Goal: Task Accomplishment & Management: Manage account settings

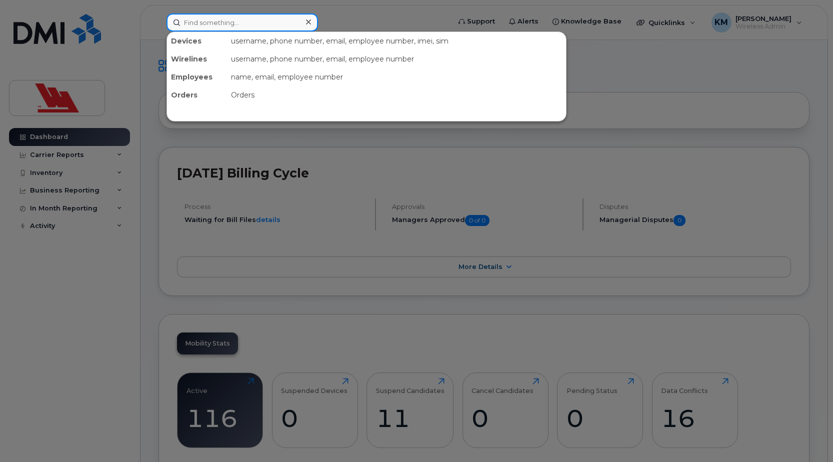
paste input "3539"
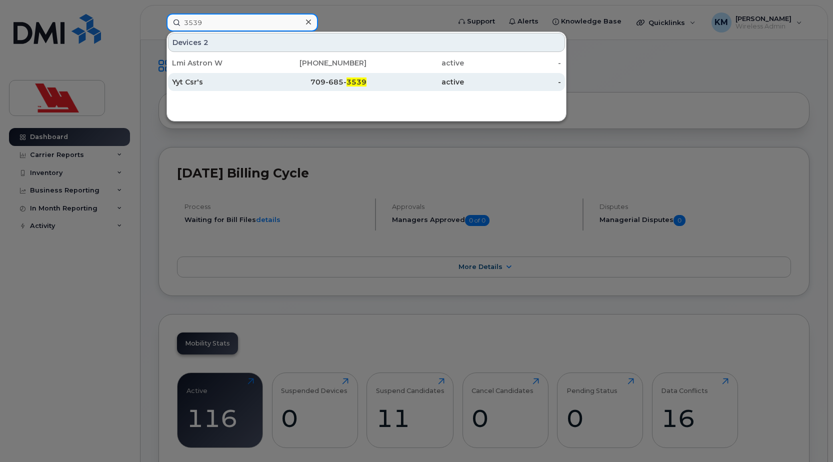
type input "3539"
click at [238, 83] on div "Yyt Csr's" at bounding box center [221, 82] width 98 height 10
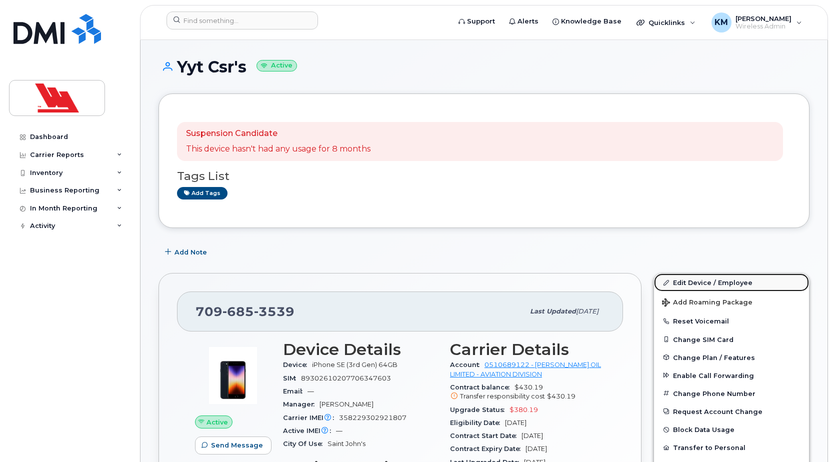
click at [710, 279] on link "Edit Device / Employee" at bounding box center [731, 283] width 155 height 18
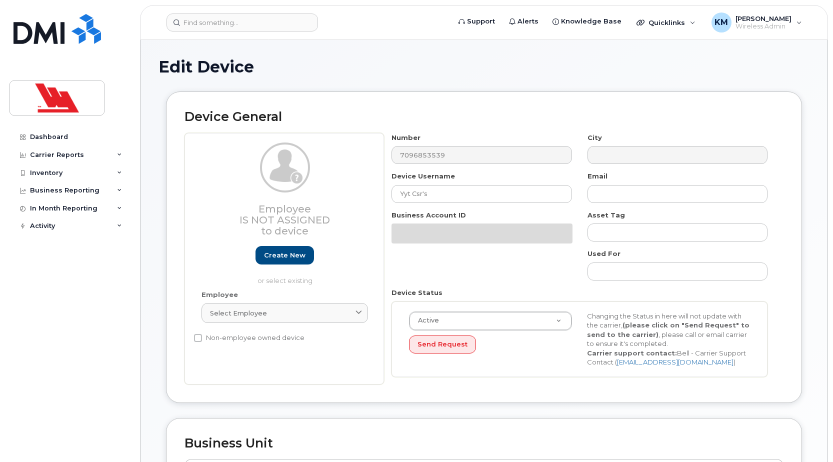
select select "36144320"
select select "36144336"
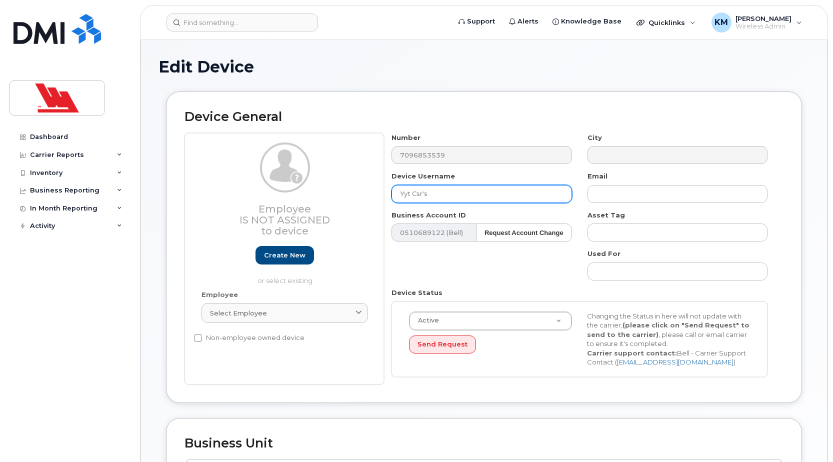
click at [421, 195] on input "Yyt Csr's" at bounding box center [482, 194] width 180 height 18
click at [422, 196] on input "Yyt Csr's" at bounding box center [482, 194] width 180 height 18
drag, startPoint x: 413, startPoint y: 196, endPoint x: 420, endPoint y: 201, distance: 7.9
click at [414, 196] on input "Yyt CSR's" at bounding box center [482, 194] width 180 height 18
click at [435, 198] on input "CSR's" at bounding box center [482, 194] width 180 height 18
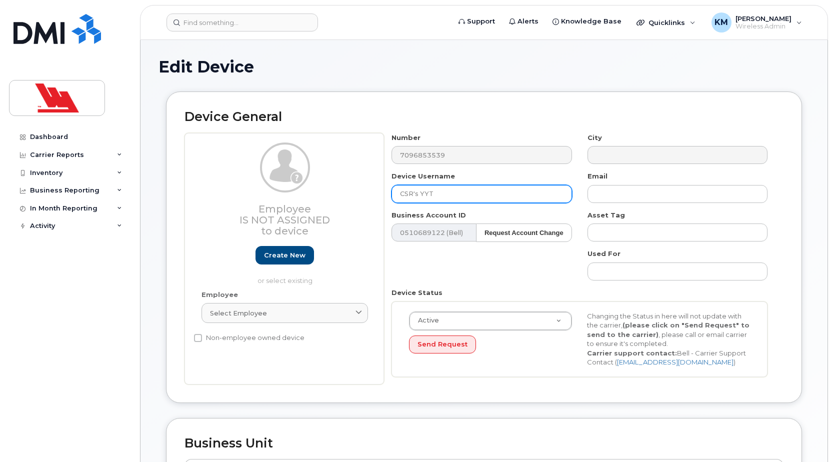
type input "CSR's YYT"
type input "Saving..."
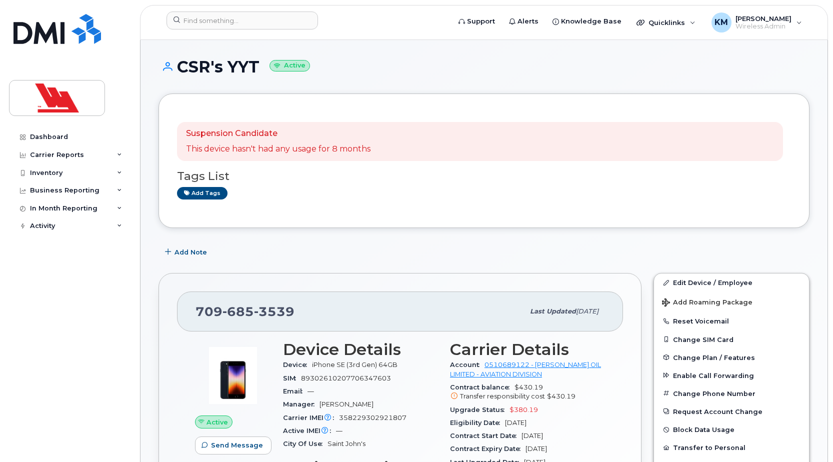
drag, startPoint x: 259, startPoint y: 69, endPoint x: 181, endPoint y: 66, distance: 78.1
click at [181, 66] on h1 "CSR's YYT Active" at bounding box center [484, 67] width 651 height 18
copy h1 "CSR's YYT"
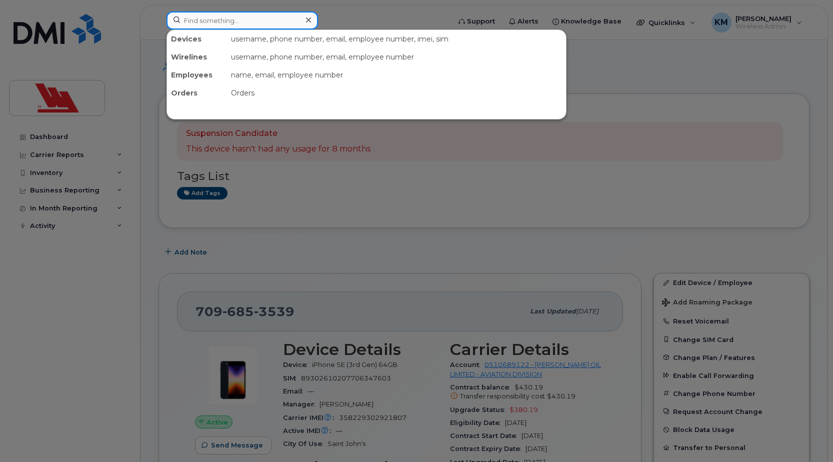
paste input "9519"
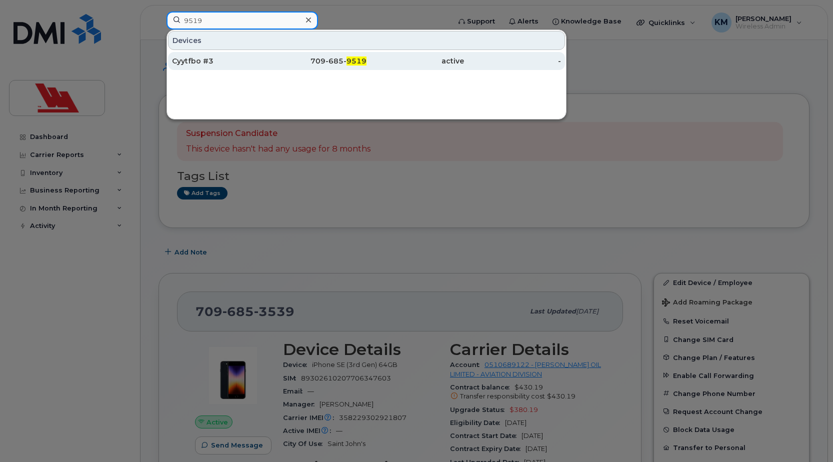
type input "9519"
click at [277, 63] on div "709-685- 9519" at bounding box center [319, 61] width 98 height 10
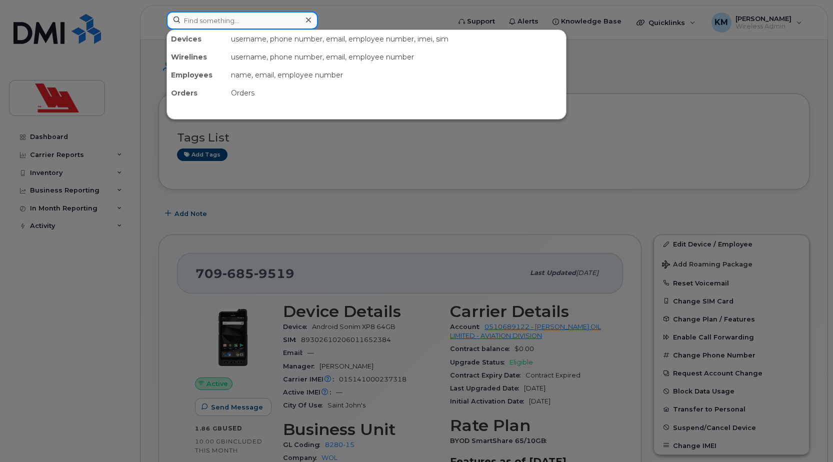
click at [262, 25] on input at bounding box center [243, 21] width 152 height 18
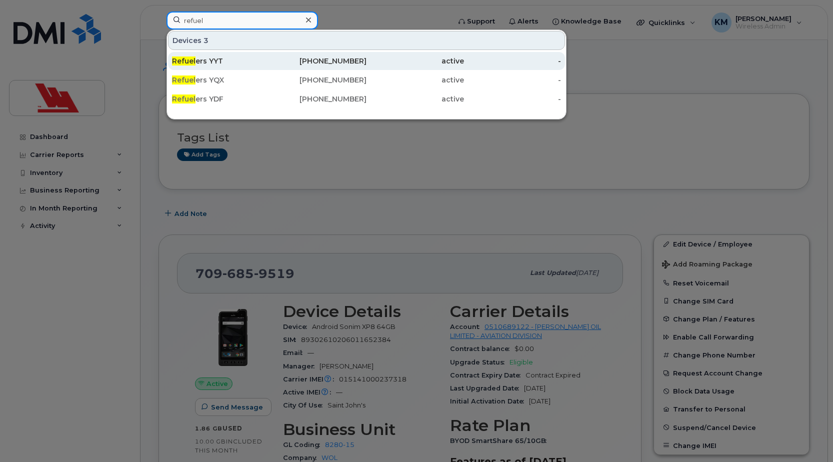
type input "refuel"
click at [266, 57] on div "Refuel ers YYT" at bounding box center [221, 61] width 98 height 10
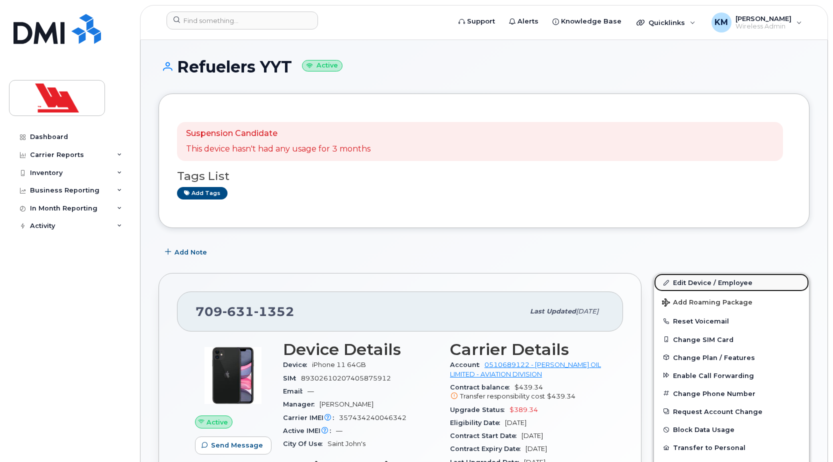
click at [679, 287] on link "Edit Device / Employee" at bounding box center [731, 283] width 155 height 18
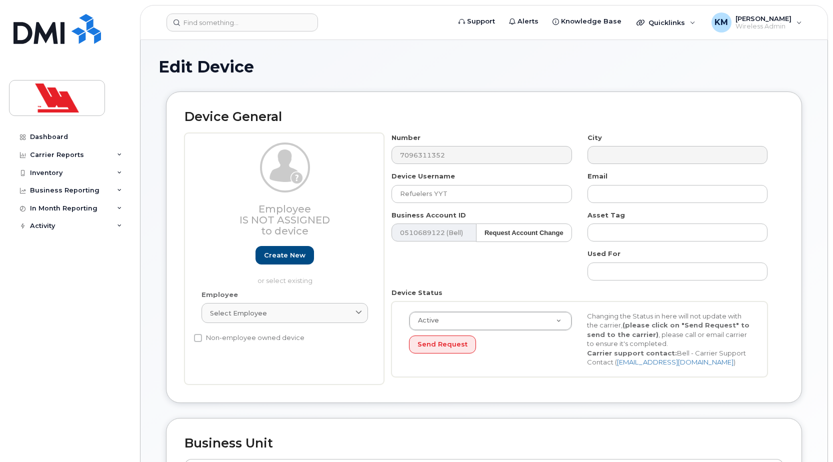
select select "36144320"
select select "36144336"
click at [462, 196] on input "Refuelers YYT" at bounding box center [482, 194] width 180 height 18
type input "Refuelers YYT #1"
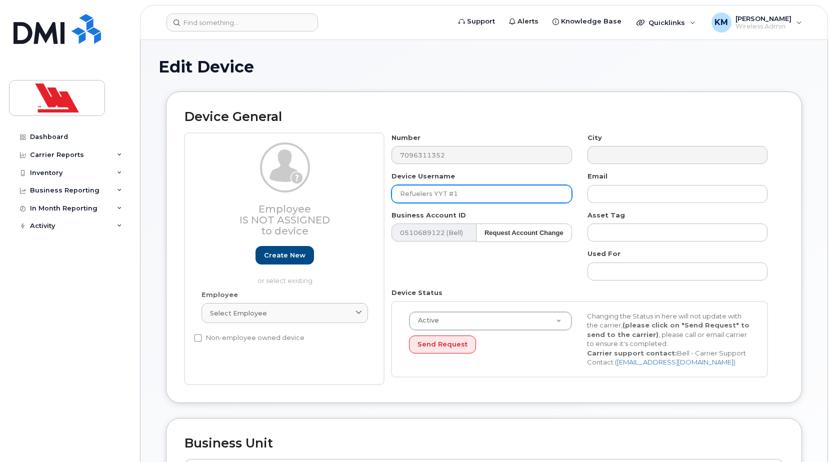
type input "Saving..."
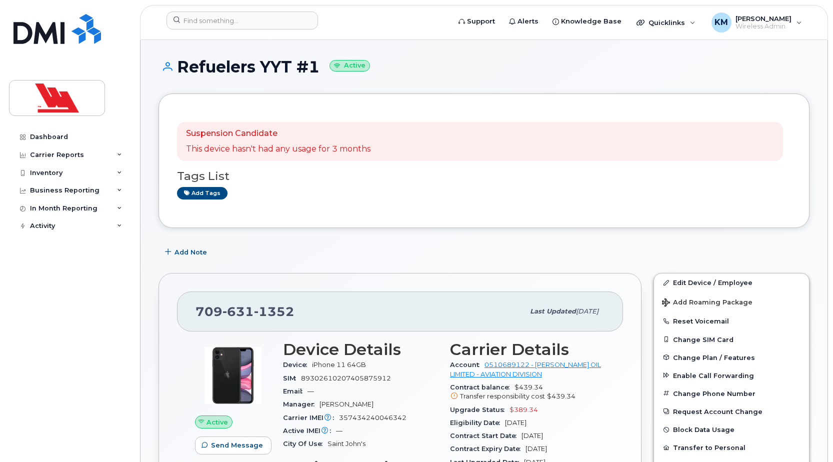
drag, startPoint x: 318, startPoint y: 66, endPoint x: 181, endPoint y: 59, distance: 137.2
click at [181, 59] on h1 "Refuelers YYT #1 Active" at bounding box center [484, 67] width 651 height 18
copy h1 "Refuelers YYT #1"
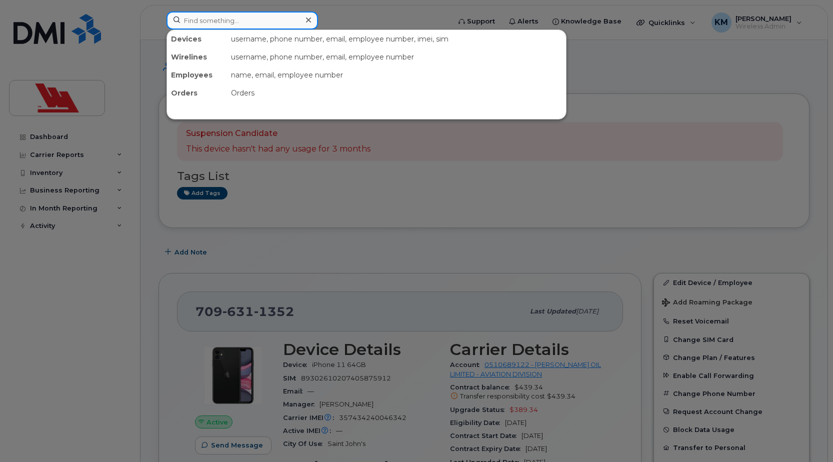
paste input "9519"
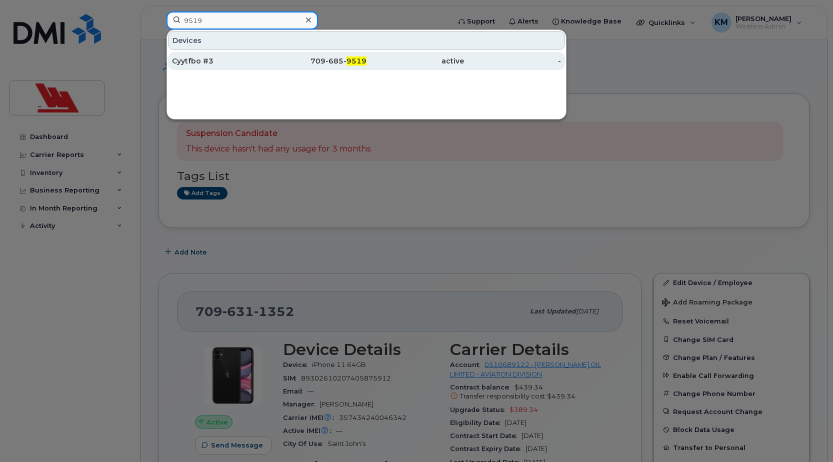
type input "9519"
click at [244, 64] on div "Cyytfbo #3" at bounding box center [221, 61] width 98 height 10
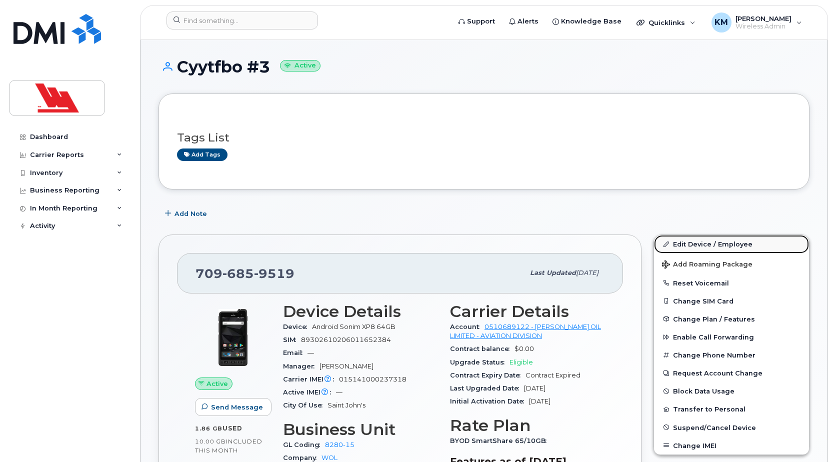
click at [685, 239] on link "Edit Device / Employee" at bounding box center [731, 244] width 155 height 18
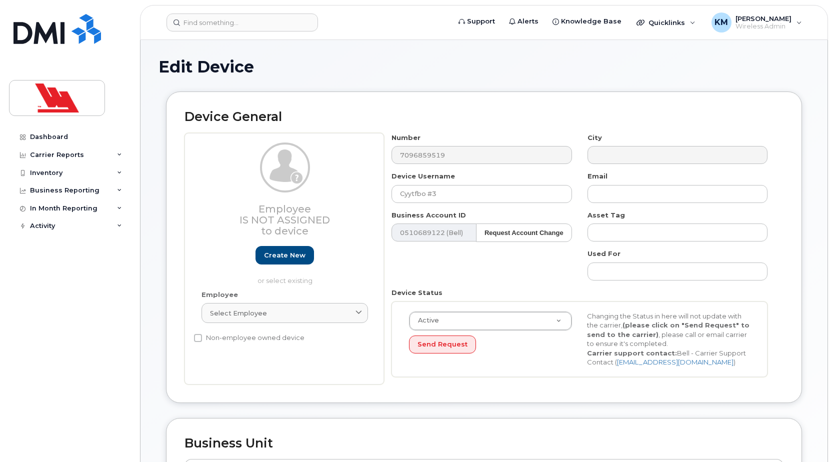
select select "36144320"
select select "36144336"
drag, startPoint x: 443, startPoint y: 194, endPoint x: 374, endPoint y: 194, distance: 68.5
click at [374, 194] on div "Employee Is not assigned to device Create new or select existing Employee Selec…" at bounding box center [484, 259] width 599 height 252
type input "Refuelers YYT #2"
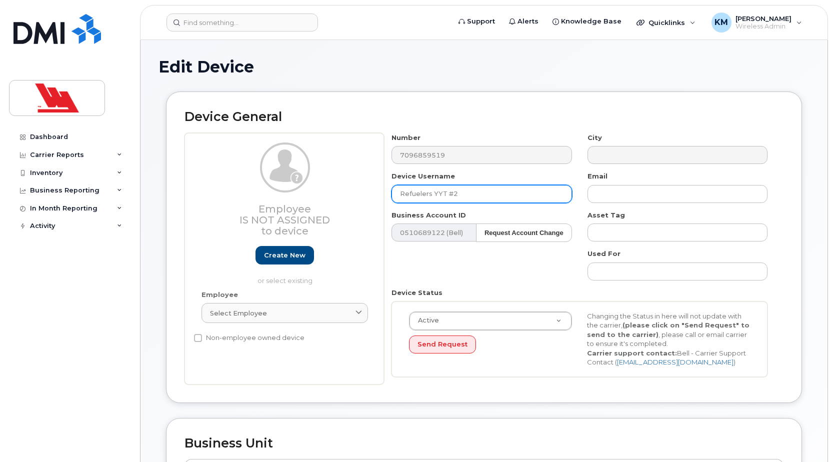
type input "Saving..."
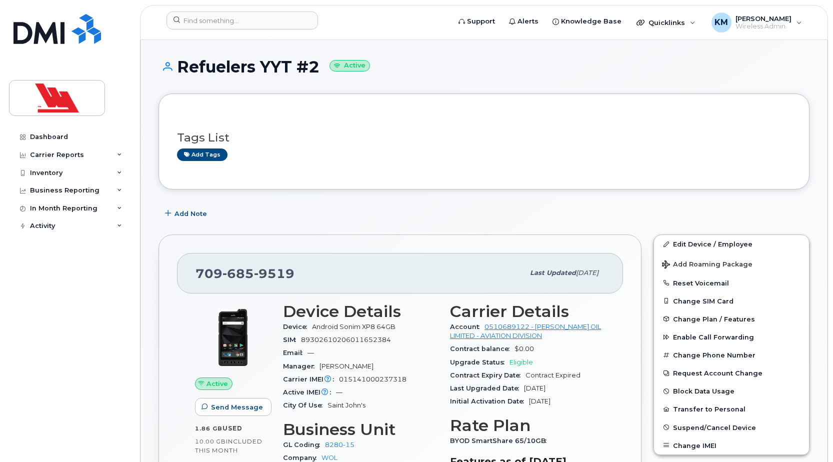
drag, startPoint x: 317, startPoint y: 70, endPoint x: 181, endPoint y: 64, distance: 135.7
click at [181, 64] on h1 "Refuelers YYT #2 Active" at bounding box center [484, 67] width 651 height 18
copy h1 "Refuelers YYT #2"
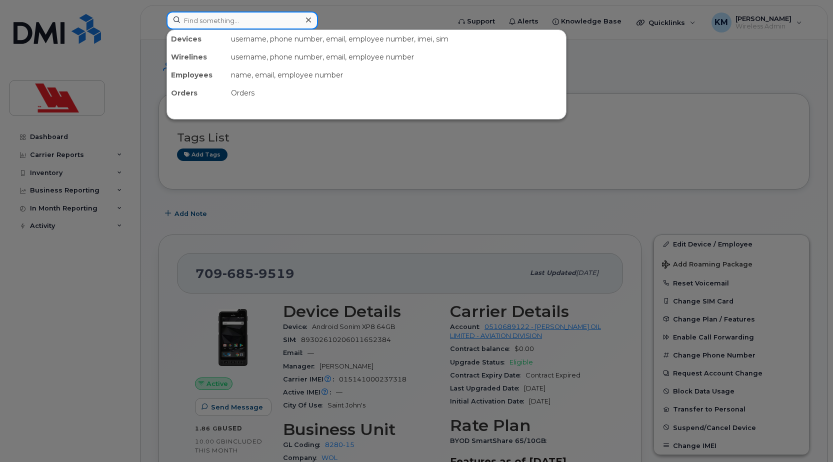
paste input "4006"
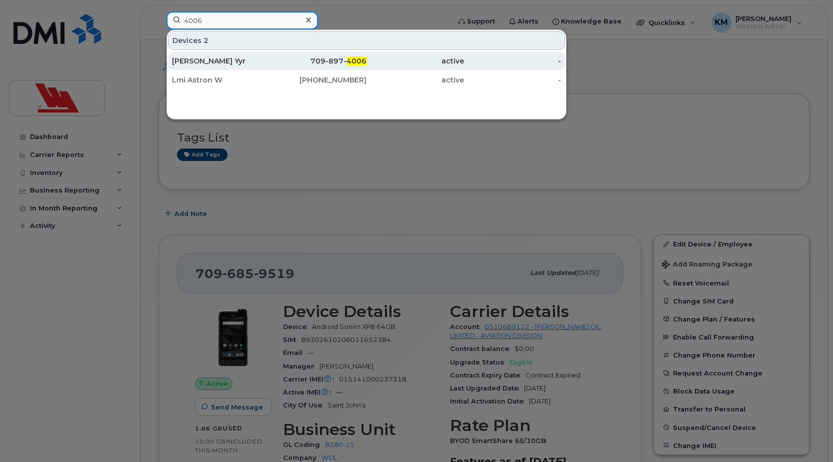
type input "4006"
click at [236, 57] on div "[PERSON_NAME] Yyr" at bounding box center [221, 61] width 98 height 10
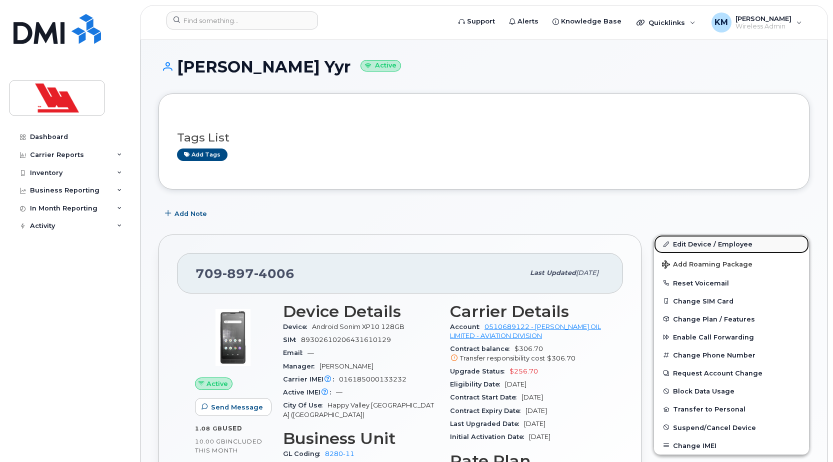
click at [703, 244] on link "Edit Device / Employee" at bounding box center [731, 244] width 155 height 18
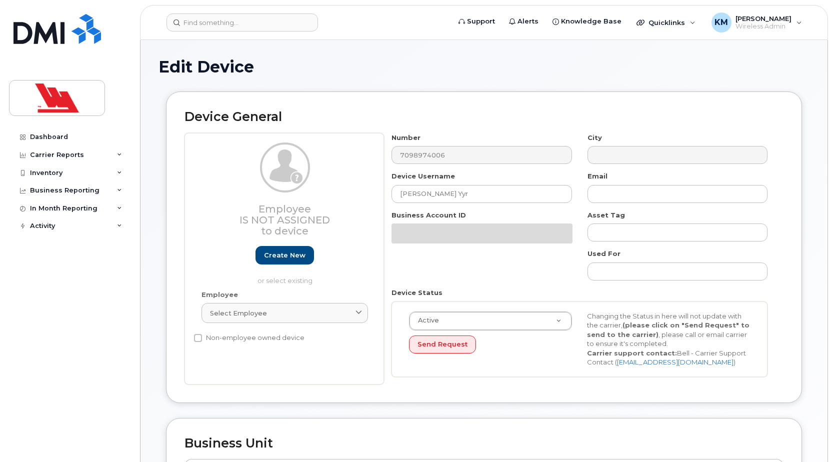
select select "36144319"
select select "36144336"
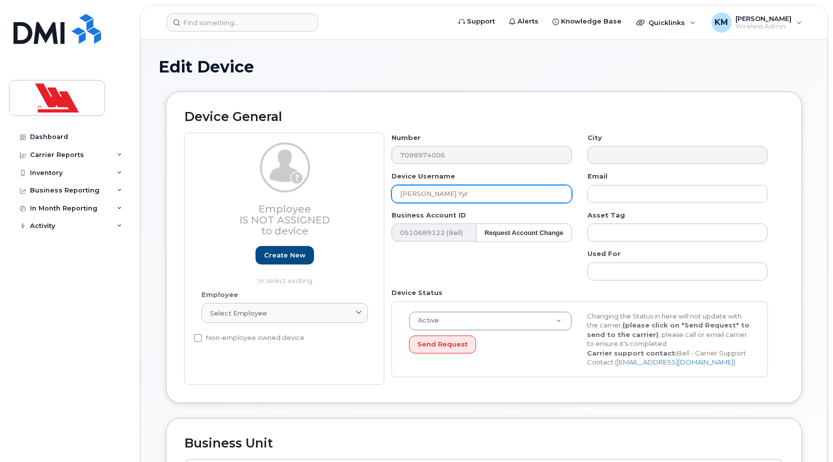
click at [464, 195] on input "[PERSON_NAME] Yyr" at bounding box center [482, 194] width 180 height 18
type input "Mike Rogers YYR"
type input "Saving..."
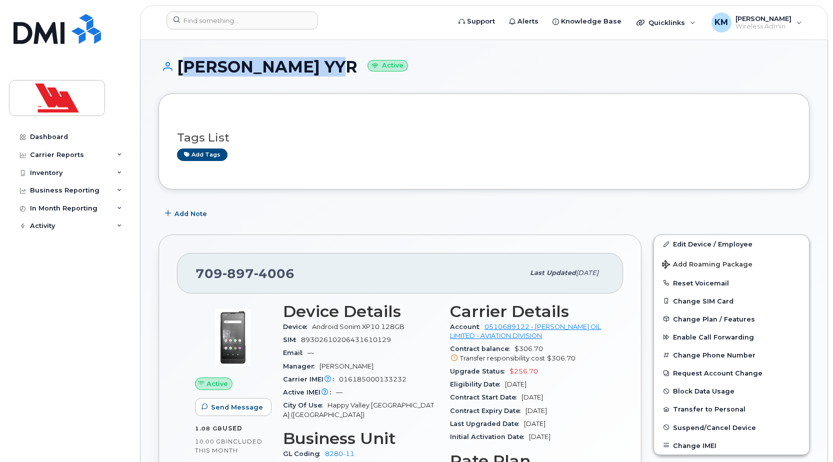
drag, startPoint x: 317, startPoint y: 66, endPoint x: 181, endPoint y: 59, distance: 136.7
click at [181, 59] on h1 "[PERSON_NAME] YYR Active" at bounding box center [484, 67] width 651 height 18
copy h1 "[PERSON_NAME] YYR"
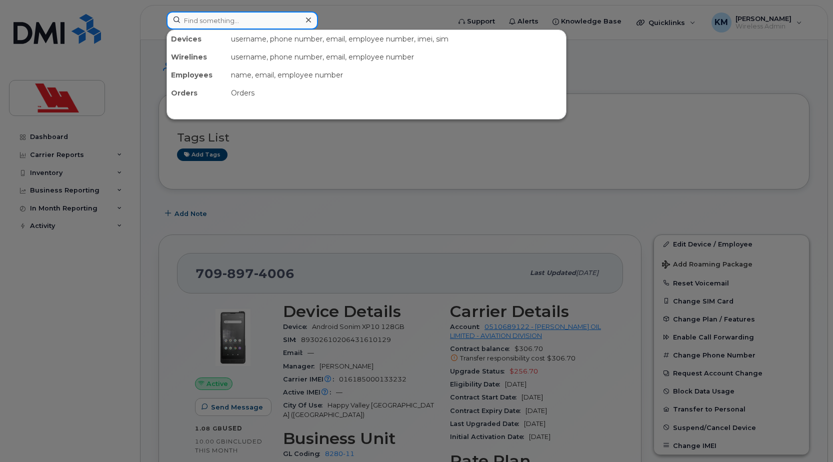
paste input "0147"
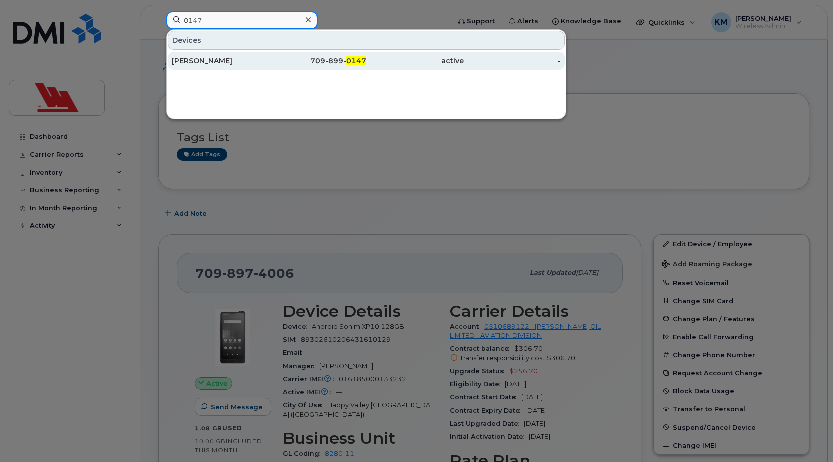
type input "0147"
click at [233, 61] on div "[PERSON_NAME]" at bounding box center [221, 61] width 98 height 10
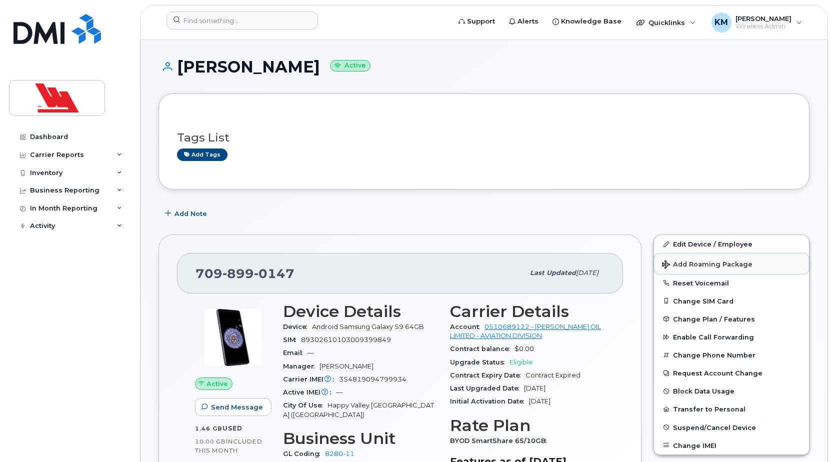
click at [744, 254] on button "Add Roaming Package" at bounding box center [731, 264] width 155 height 21
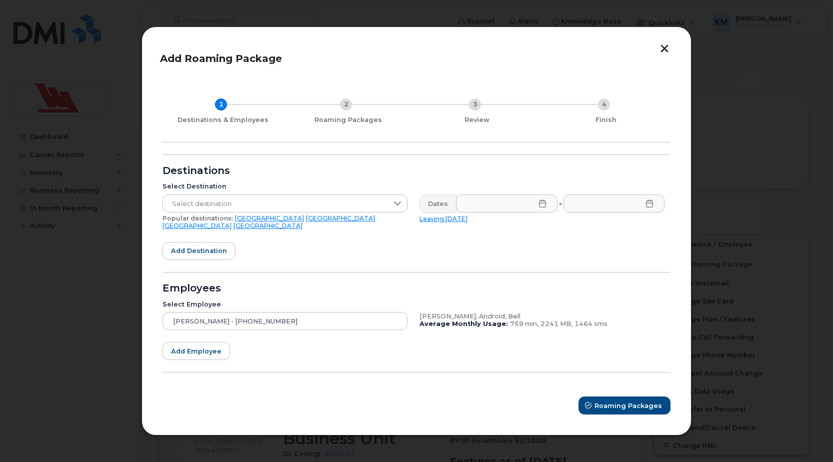
click at [666, 55] on button "button" at bounding box center [664, 50] width 15 height 11
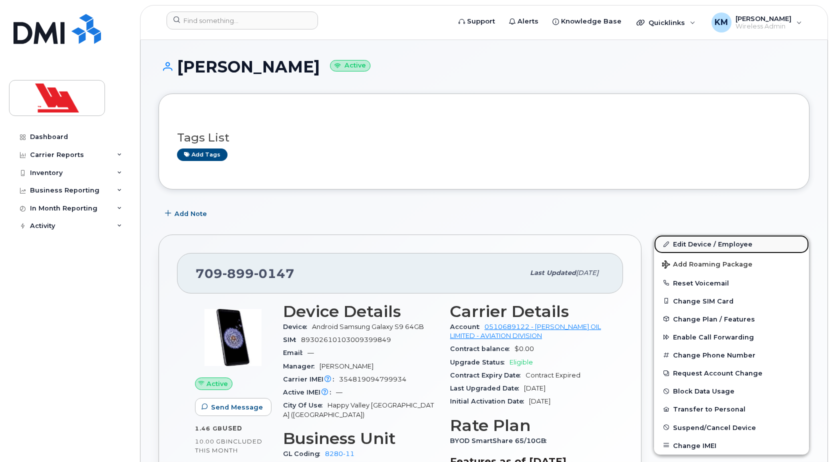
click at [711, 243] on link "Edit Device / Employee" at bounding box center [731, 244] width 155 height 18
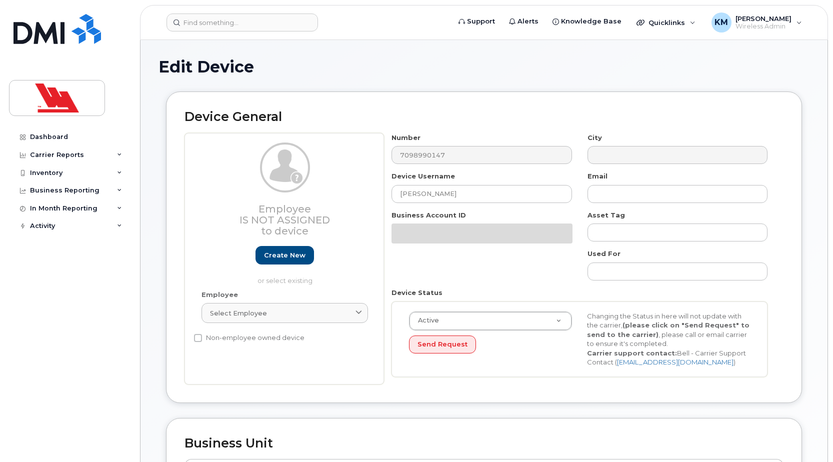
select select "36144319"
select select "36144336"
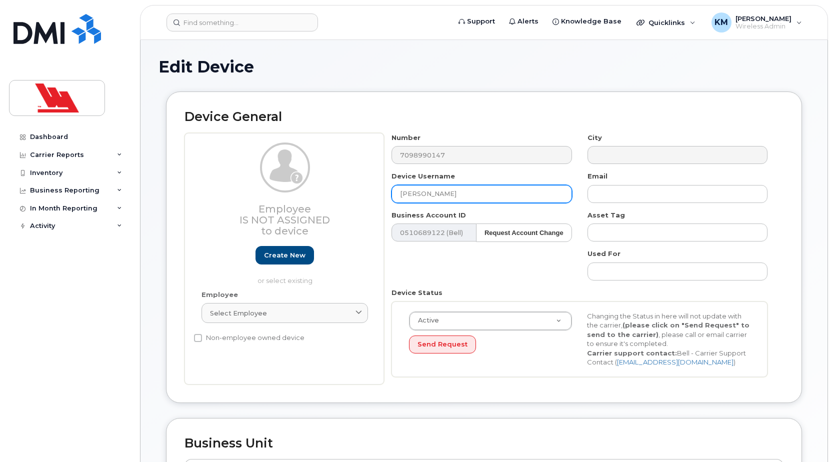
click at [414, 194] on input "[PERSON_NAME]" at bounding box center [482, 194] width 180 height 18
type input "[PERSON_NAME]"
type input "Saving..."
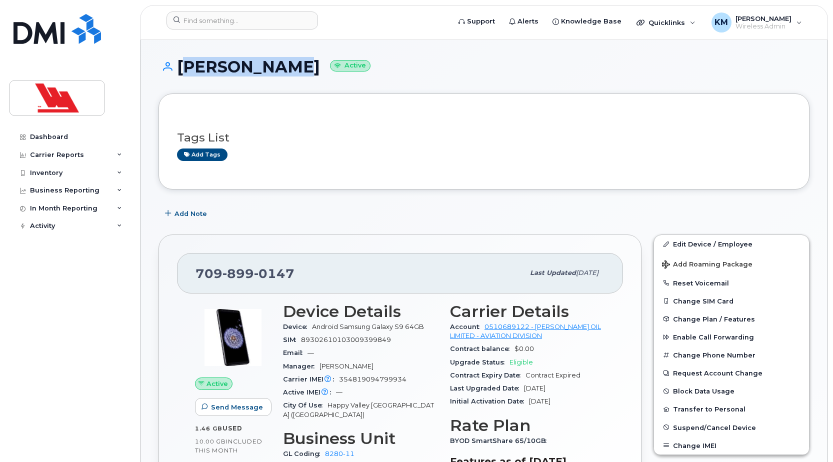
drag, startPoint x: 273, startPoint y: 67, endPoint x: 181, endPoint y: 70, distance: 92.1
click at [181, 70] on h1 "[PERSON_NAME] Active" at bounding box center [484, 67] width 651 height 18
copy h1 "Alena Clark"
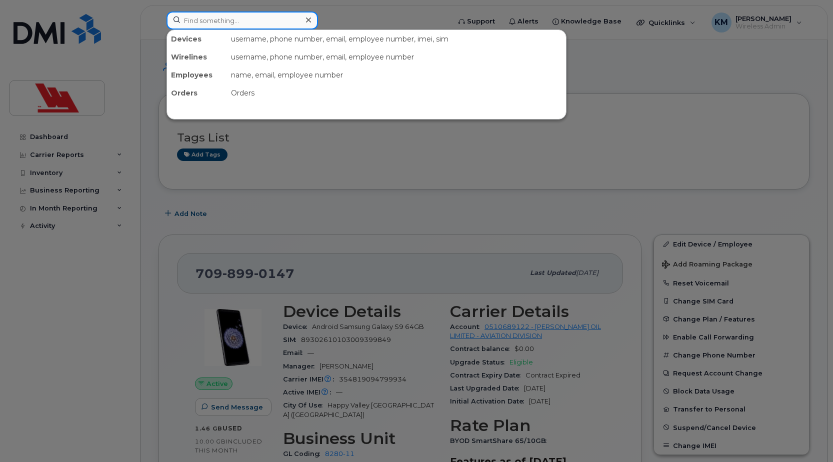
paste input "0651"
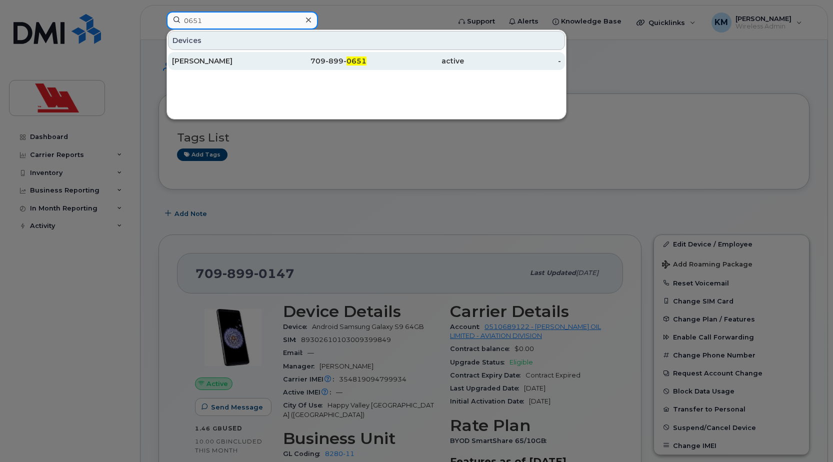
type input "0651"
click at [243, 63] on div "[PERSON_NAME]" at bounding box center [221, 61] width 98 height 10
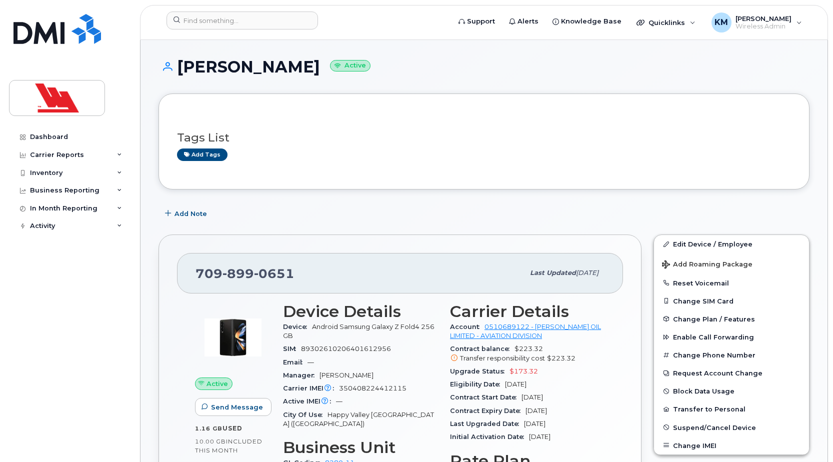
drag, startPoint x: 321, startPoint y: 67, endPoint x: 180, endPoint y: 51, distance: 142.0
copy h1 "[PERSON_NAME]"
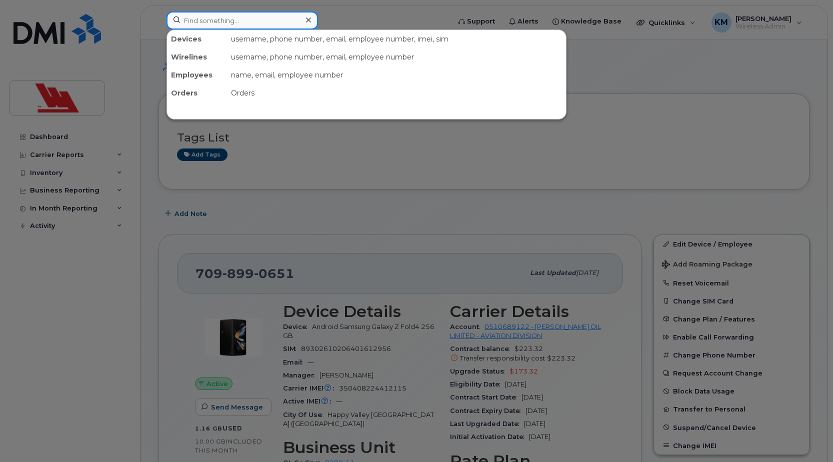
paste input "1662"
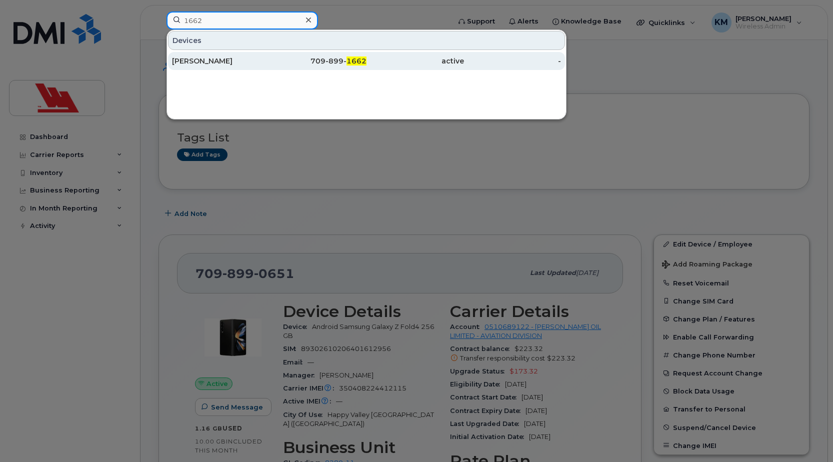
type input "1662"
click at [250, 61] on div "Natalie Brown" at bounding box center [221, 61] width 98 height 10
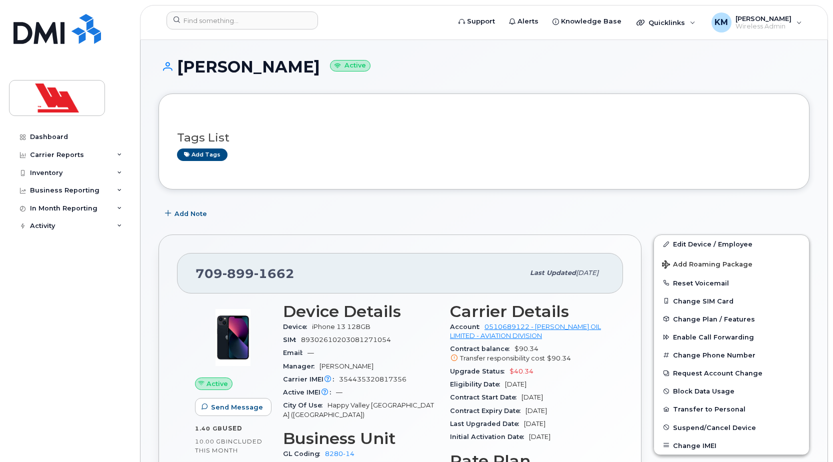
drag, startPoint x: 295, startPoint y: 66, endPoint x: 183, endPoint y: 60, distance: 112.2
click at [183, 60] on h1 "Natalie Brown Active" at bounding box center [484, 67] width 651 height 18
copy h1 "Natalie Brown"
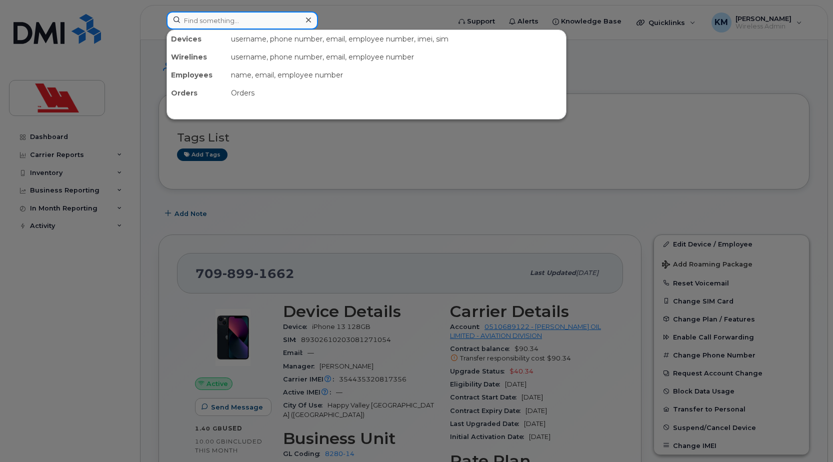
paste input "5308"
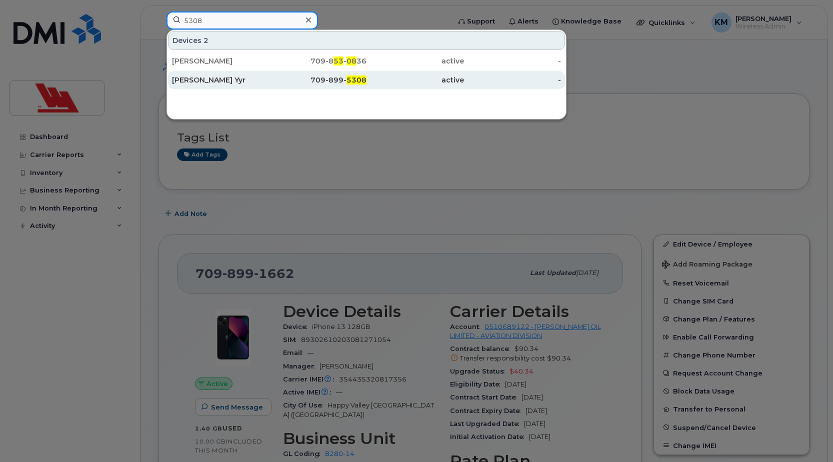
type input "5308"
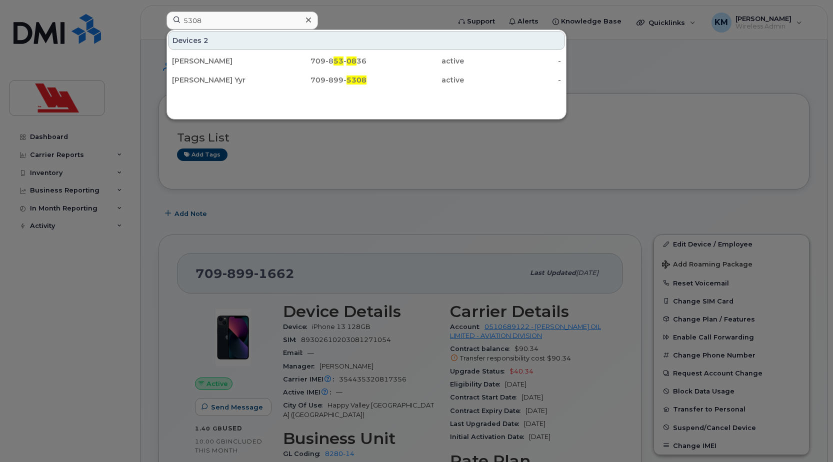
drag, startPoint x: 256, startPoint y: 83, endPoint x: 233, endPoint y: 158, distance: 78.0
click at [233, 158] on div at bounding box center [416, 231] width 833 height 462
click at [231, 22] on input "5308" at bounding box center [243, 21] width 152 height 18
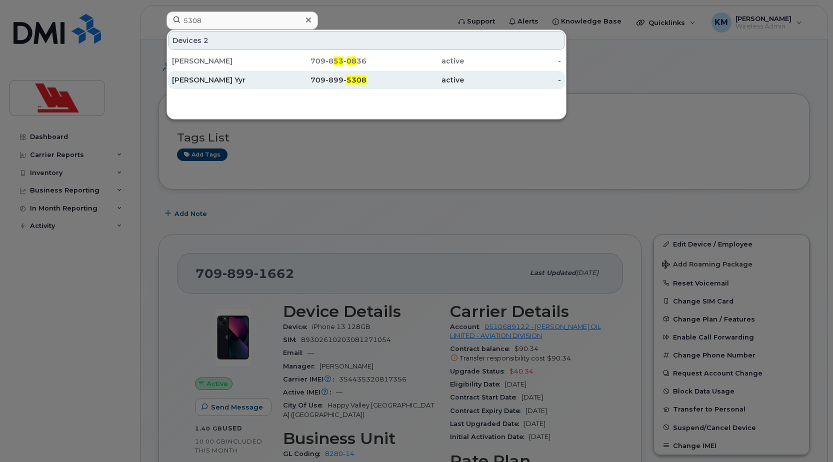
click at [252, 83] on div "Cameron Paterson Yyr" at bounding box center [221, 80] width 98 height 10
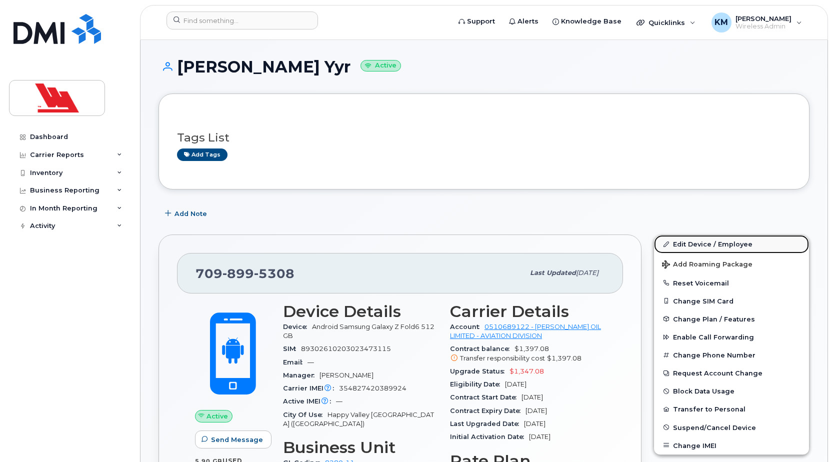
click at [684, 244] on link "Edit Device / Employee" at bounding box center [731, 244] width 155 height 18
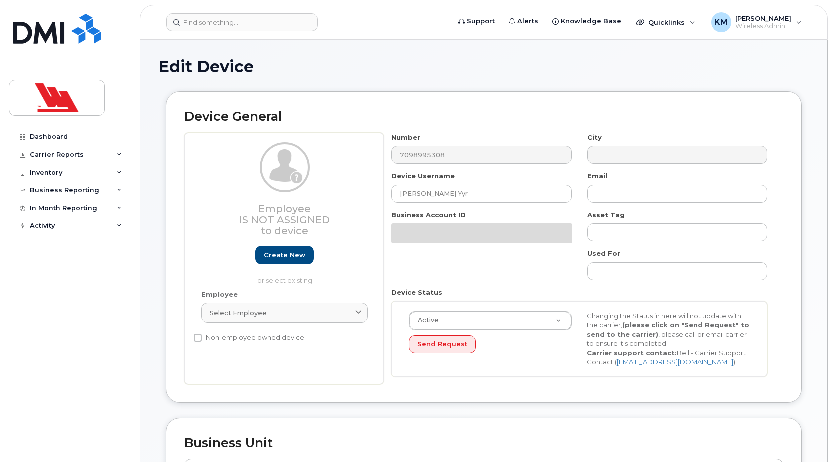
select select "36144319"
select select "36144336"
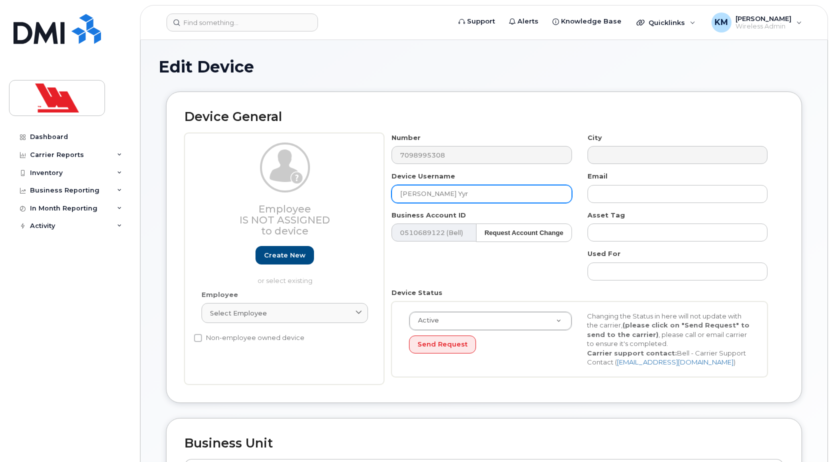
click at [481, 194] on input "[PERSON_NAME] Yyr" at bounding box center [482, 194] width 180 height 18
type input "[PERSON_NAME] YYR"
type input "Saving..."
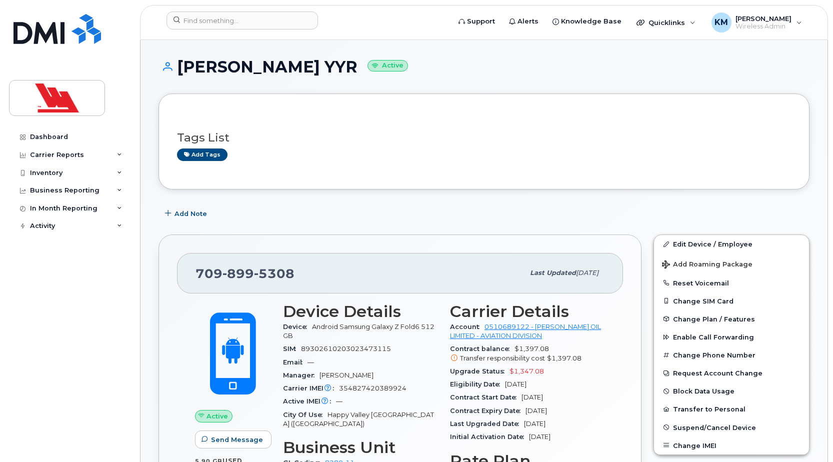
drag, startPoint x: 370, startPoint y: 64, endPoint x: 176, endPoint y: 60, distance: 193.6
click at [176, 60] on h1 "[PERSON_NAME] YYR Active" at bounding box center [484, 67] width 651 height 18
copy h1 "[PERSON_NAME] YYR"
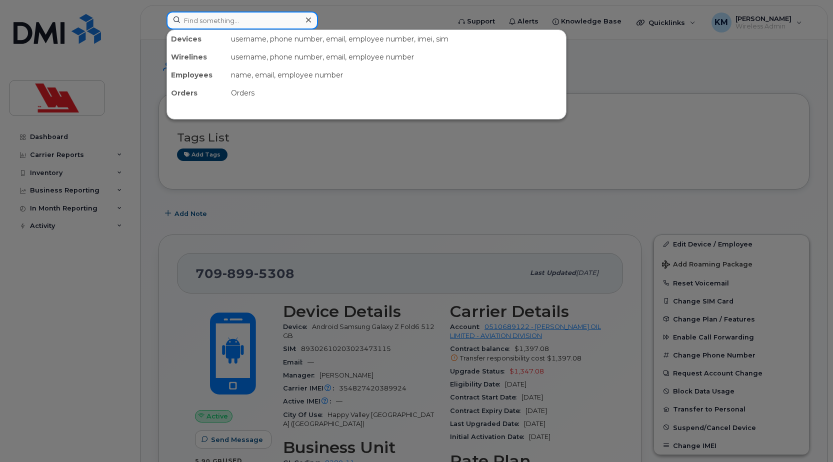
paste input "1181"
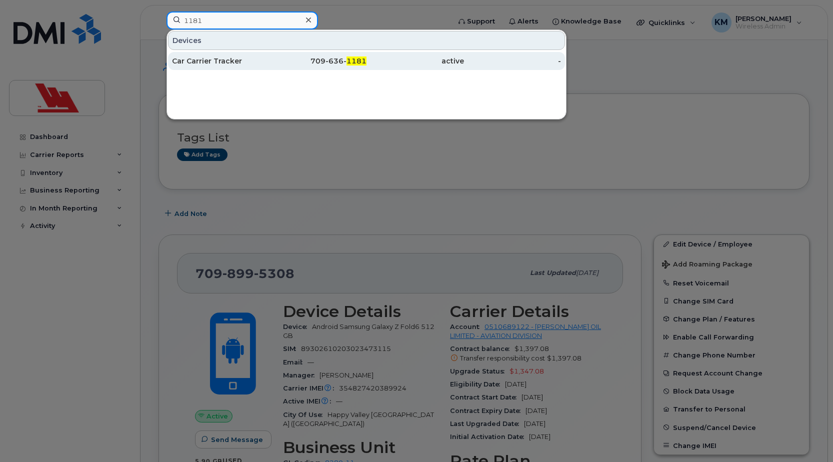
type input "1181"
click at [248, 66] on div "Car Carrier Tracker" at bounding box center [221, 61] width 98 height 10
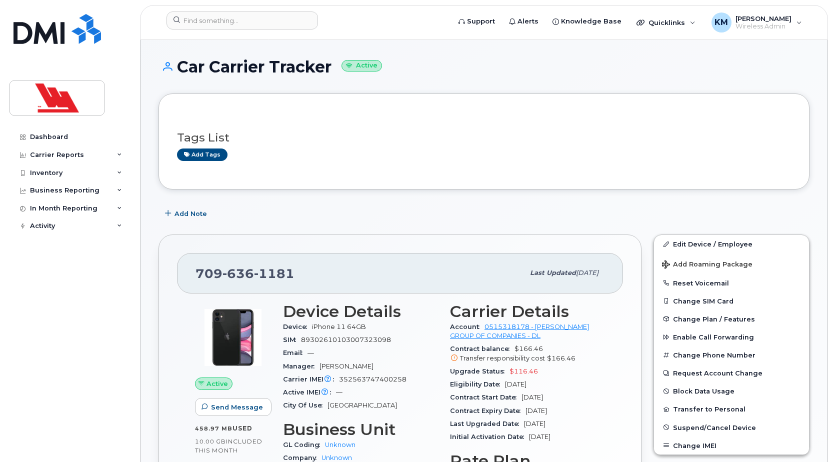
drag, startPoint x: 333, startPoint y: 69, endPoint x: 178, endPoint y: 73, distance: 155.6
click at [178, 73] on h1 "Car Carrier Tracker Active" at bounding box center [484, 67] width 651 height 18
copy h1 "Car Carrier Tracker"
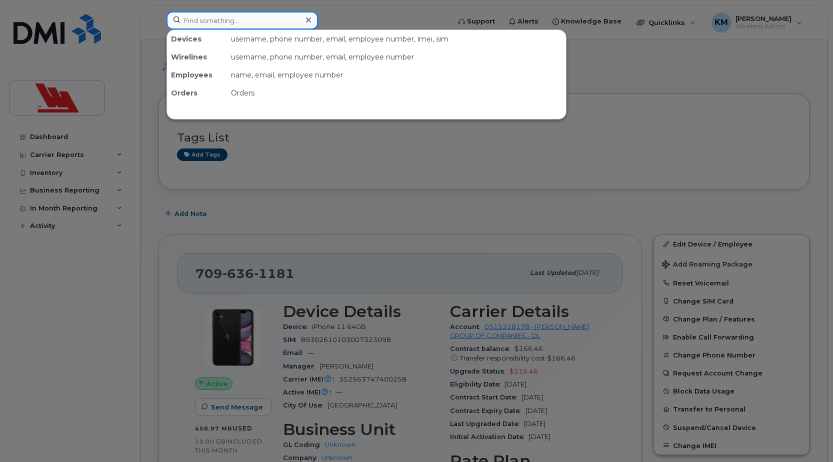
paste input "2623"
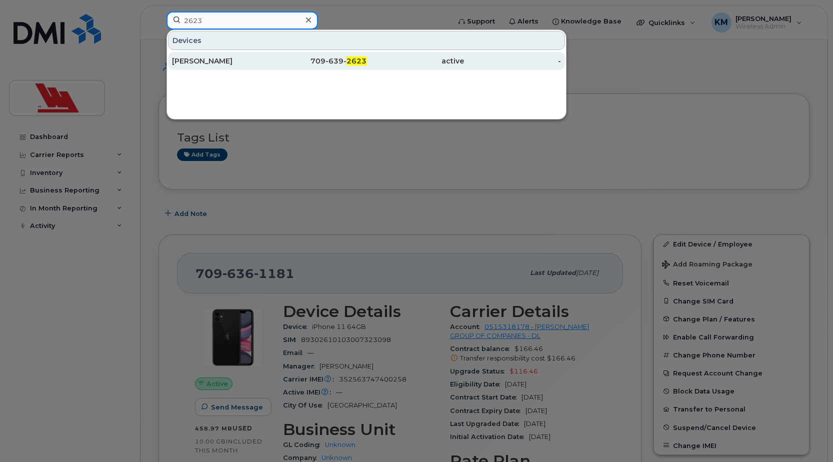
type input "2623"
click at [240, 61] on div "Chris Soper" at bounding box center [221, 61] width 98 height 10
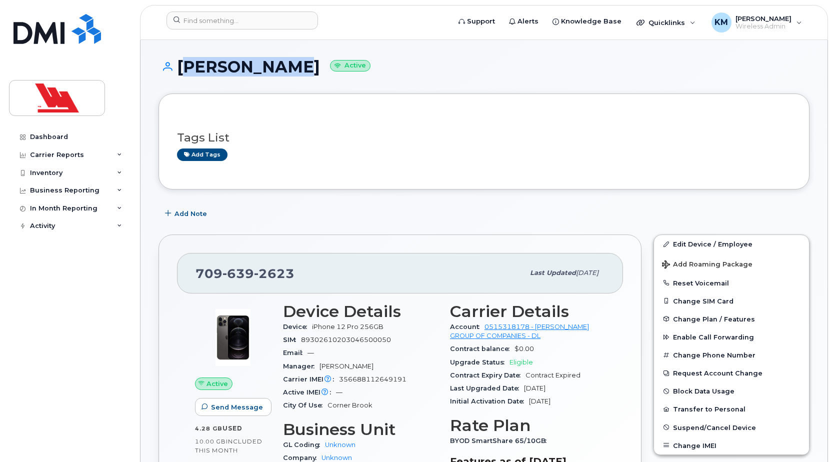
drag, startPoint x: 272, startPoint y: 65, endPoint x: 180, endPoint y: 67, distance: 92.5
click at [180, 67] on h1 "Chris Soper Active" at bounding box center [484, 67] width 651 height 18
copy h1 "Chris Soper"
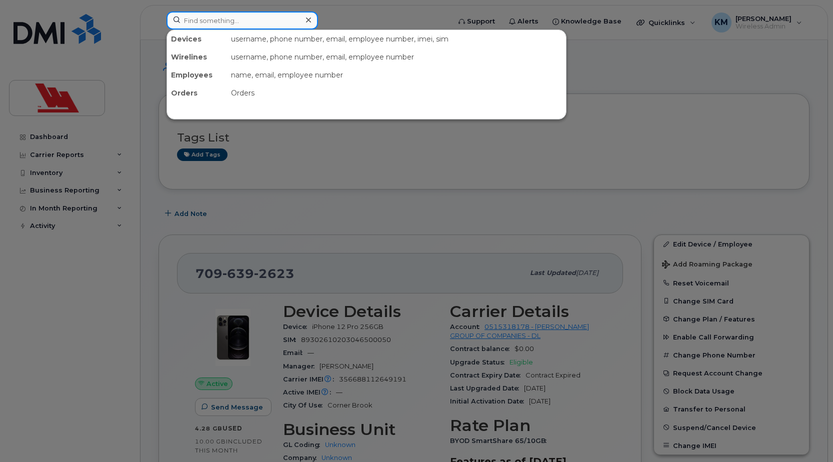
paste input "5680"
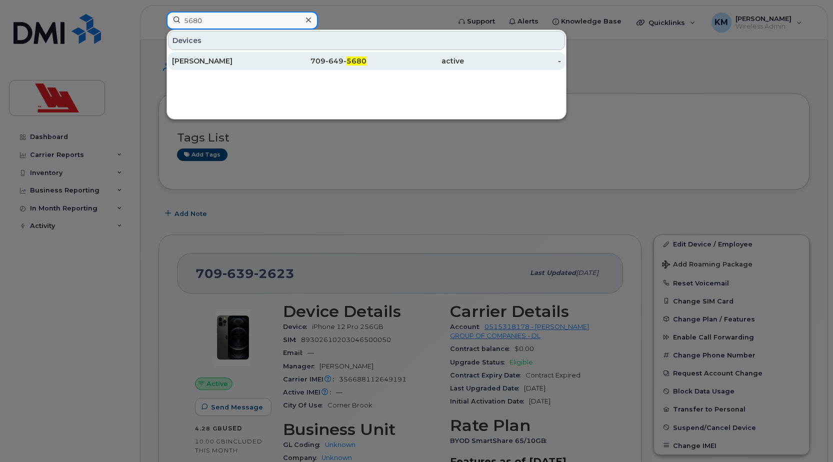
type input "5680"
click at [260, 65] on div "Lyndon Chubbs" at bounding box center [221, 61] width 98 height 10
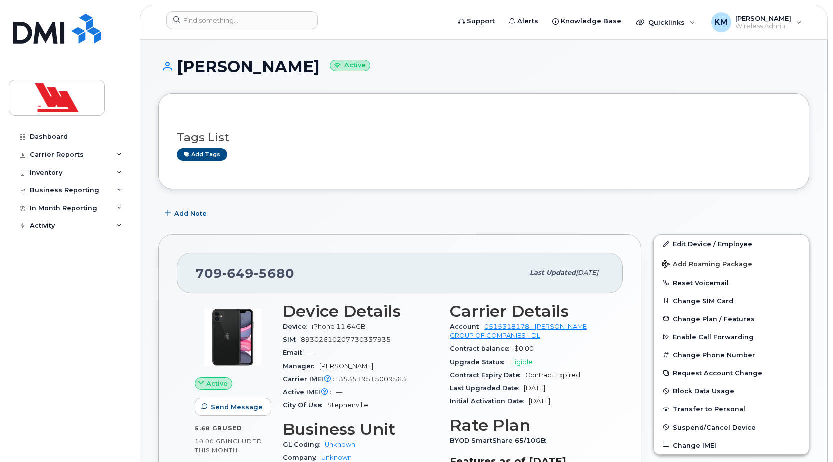
drag, startPoint x: 308, startPoint y: 69, endPoint x: 180, endPoint y: 69, distance: 128.0
click at [180, 69] on h1 "[PERSON_NAME] Active" at bounding box center [484, 67] width 651 height 18
copy h1 "[PERSON_NAME]"
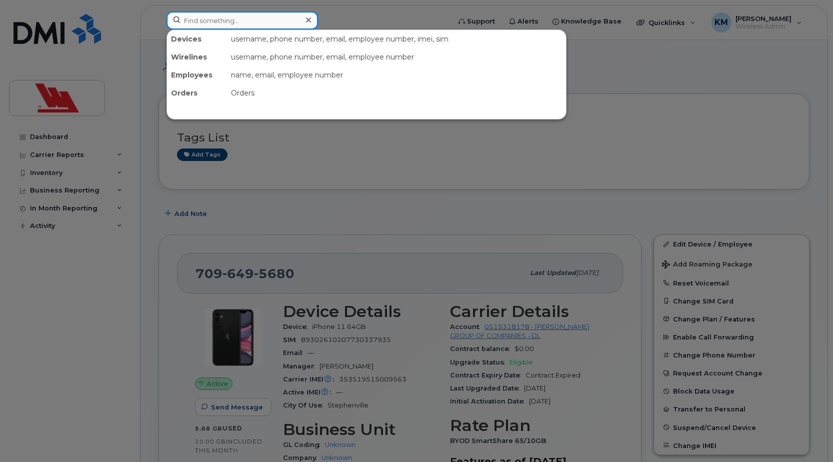
paste input "2840"
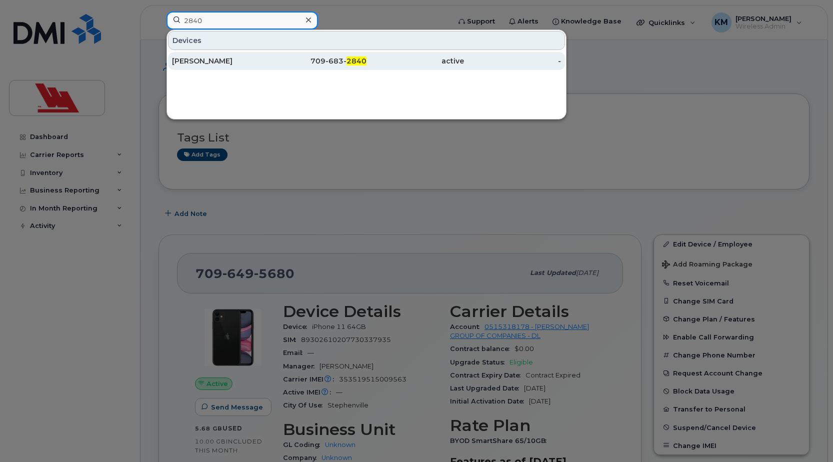
type input "2840"
click at [221, 62] on div "[PERSON_NAME]" at bounding box center [221, 61] width 98 height 10
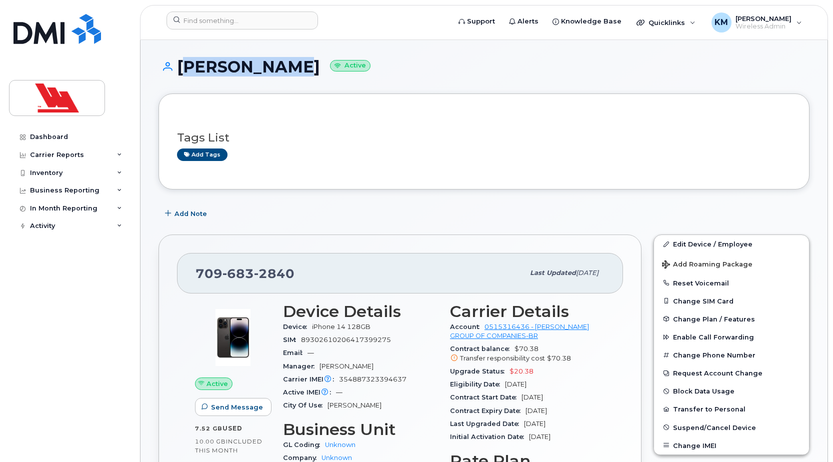
drag, startPoint x: 282, startPoint y: 73, endPoint x: 185, endPoint y: 69, distance: 96.6
click at [185, 69] on h1 "[PERSON_NAME] Active" at bounding box center [484, 67] width 651 height 18
copy h1 "[PERSON_NAME]"
